Goal: Information Seeking & Learning: Learn about a topic

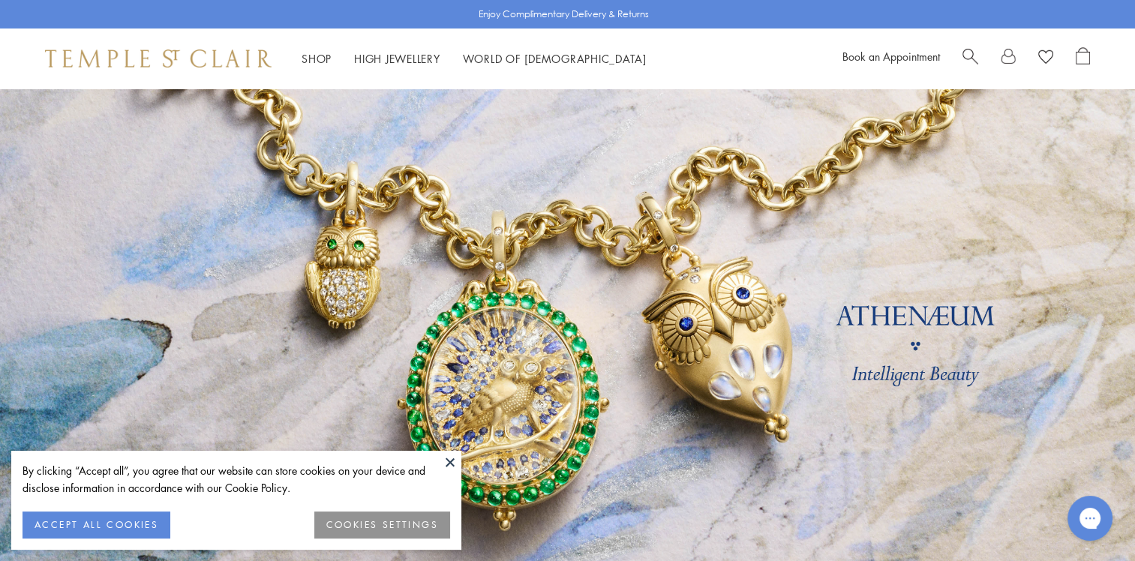
click at [447, 458] on button at bounding box center [450, 462] width 23 height 23
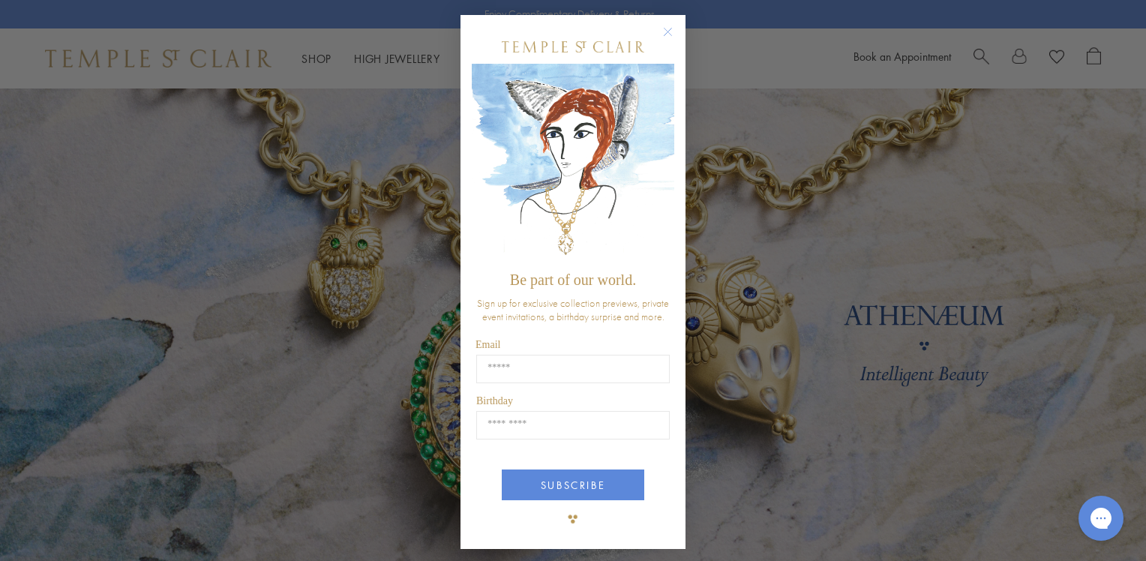
click at [666, 32] on circle "Close dialog" at bounding box center [668, 32] width 18 height 18
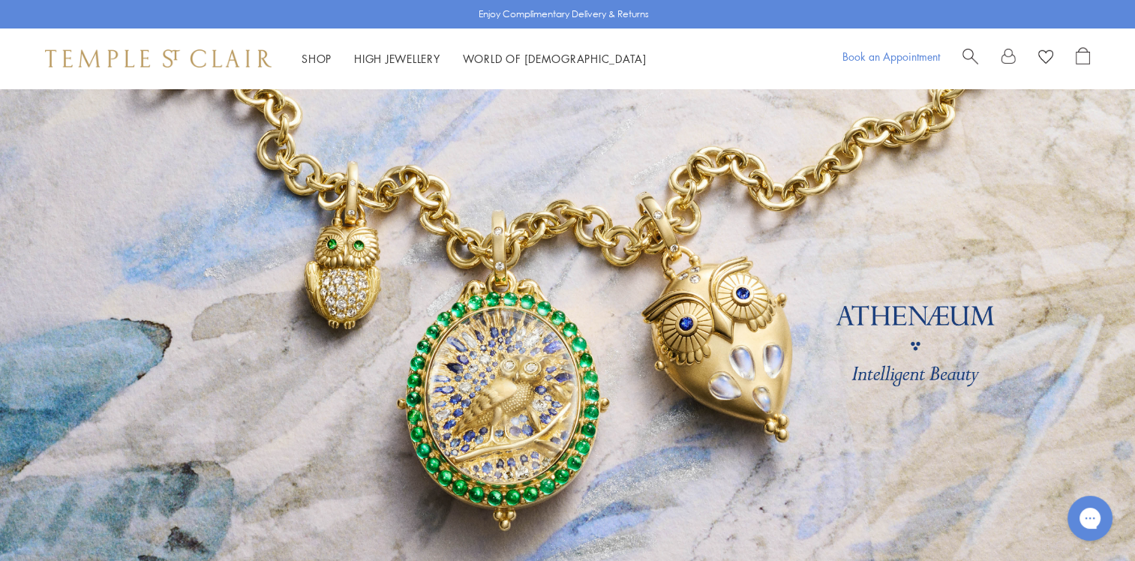
click at [897, 53] on link "Book an Appointment" at bounding box center [891, 56] width 98 height 15
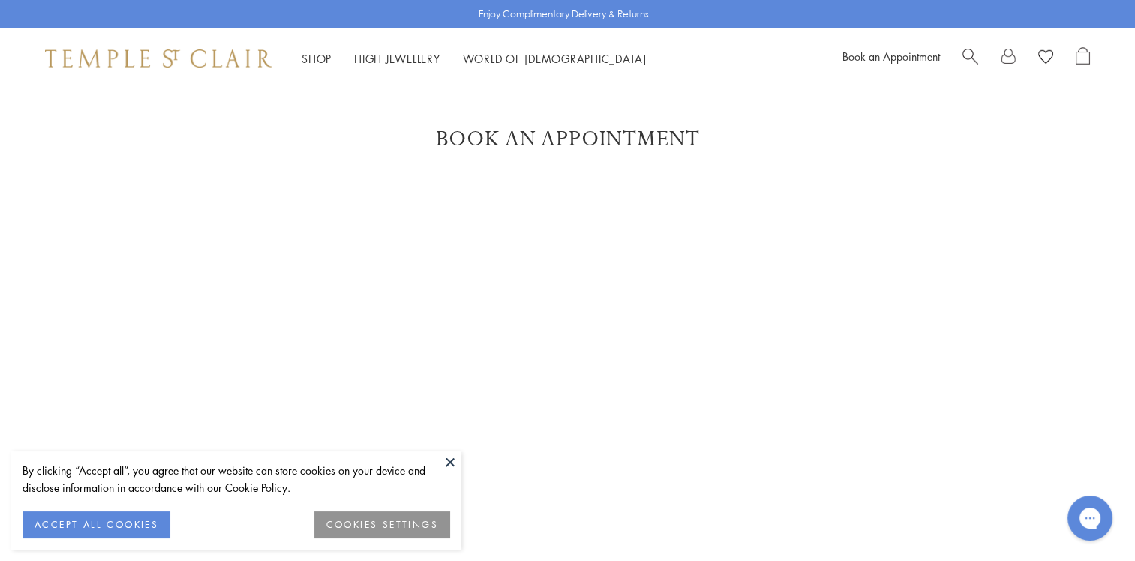
click at [145, 524] on button "ACCEPT ALL COOKIES" at bounding box center [97, 525] width 148 height 27
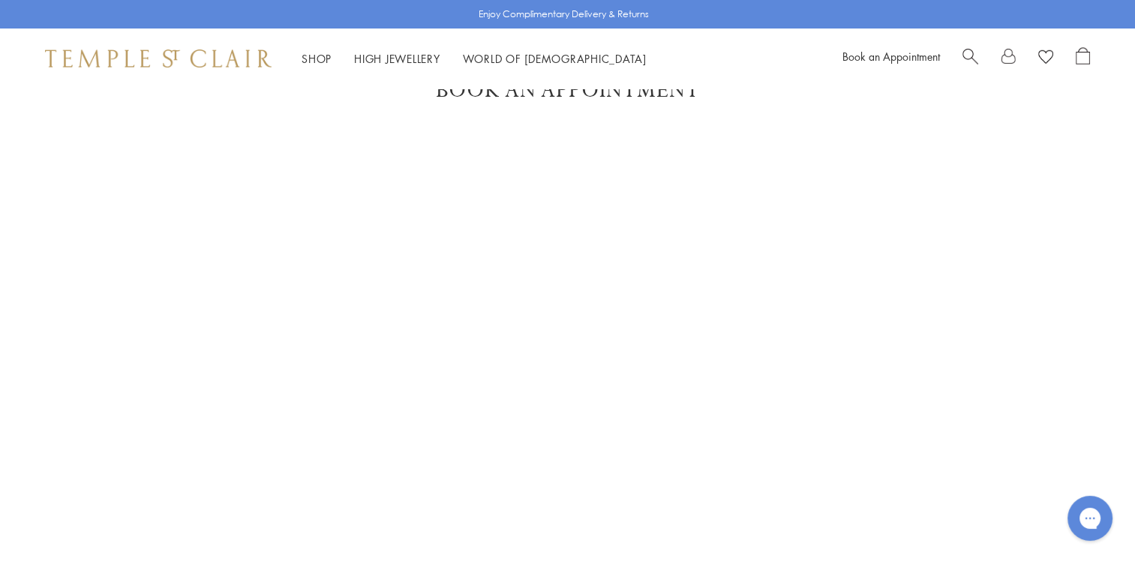
scroll to position [75, 0]
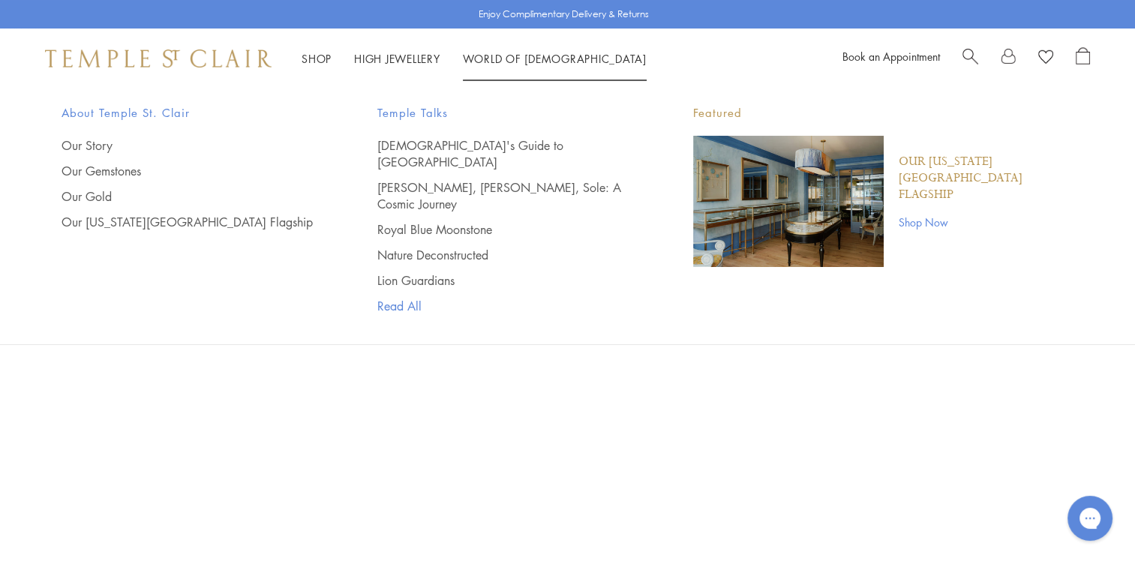
click at [401, 298] on link "Read All" at bounding box center [505, 306] width 256 height 17
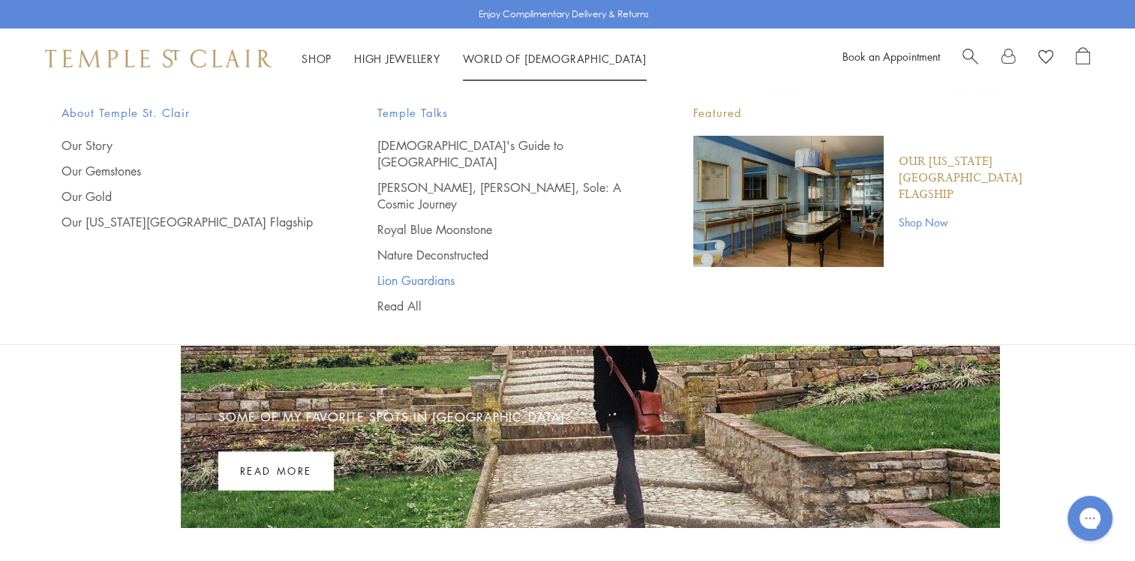
click at [410, 272] on link "Lion Guardians" at bounding box center [505, 280] width 256 height 17
